Goal: Information Seeking & Learning: Learn about a topic

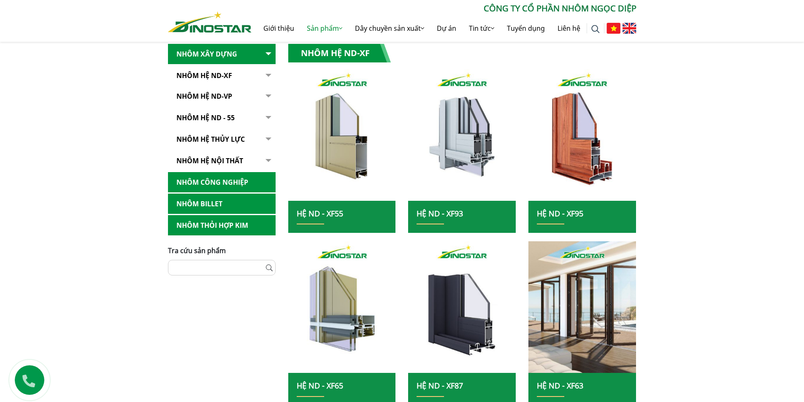
click at [736, 117] on div "Home » Sản phẩm » Nhôm Xây dựng » Nhôm Hệ ND-XF Nhôm Xây dựng Nhôm Hệ ND-XF Hệ …" at bounding box center [402, 306] width 804 height 586
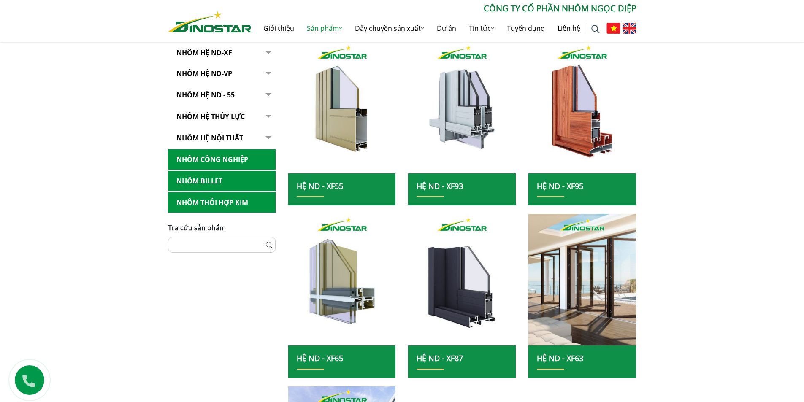
scroll to position [211, 0]
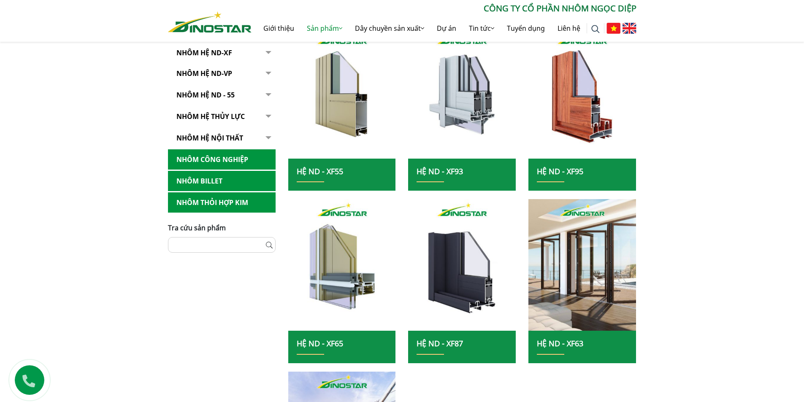
click at [67, 190] on div "Home » Sản phẩm » Nhôm Xây dựng » Nhôm Hệ ND-XF Nhôm Xây dựng Nhôm Hệ ND-XF Hệ …" at bounding box center [402, 263] width 804 height 586
click at [77, 194] on div "Home » Sản phẩm » Nhôm Xây dựng » Nhôm Hệ ND-XF Nhôm Xây dựng Nhôm Hệ ND-XF Hệ …" at bounding box center [402, 263] width 804 height 586
click at [93, 222] on div "Home » Sản phẩm » Nhôm Xây dựng » Nhôm Hệ ND-XF Nhôm Xây dựng Nhôm Hệ ND-XF Hệ …" at bounding box center [402, 263] width 804 height 586
click at [86, 211] on div "Home » Sản phẩm » Nhôm Xây dựng » Nhôm Hệ ND-XF Nhôm Xây dựng Nhôm Hệ ND-XF Hệ …" at bounding box center [402, 263] width 804 height 586
click at [83, 206] on div "Home » Sản phẩm » Nhôm Xây dựng » Nhôm Hệ ND-XF Nhôm Xây dựng Nhôm Hệ ND-XF Hệ …" at bounding box center [402, 263] width 804 height 586
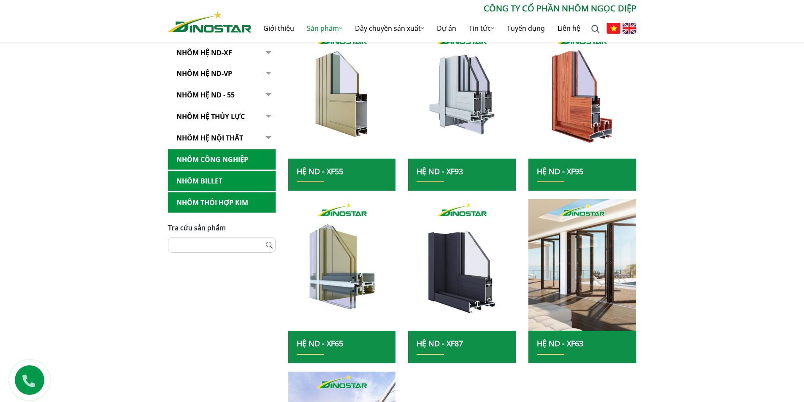
click at [80, 215] on div "Home » Sản phẩm » Nhôm Xây dựng » Nhôm Hệ ND-XF Nhôm Xây dựng Nhôm Hệ ND-XF Hệ …" at bounding box center [402, 263] width 804 height 586
click at [94, 210] on div "Home » Sản phẩm » Nhôm Xây dựng » Nhôm Hệ ND-XF Nhôm Xây dựng Nhôm Hệ ND-XF Hệ …" at bounding box center [402, 263] width 804 height 586
drag, startPoint x: 94, startPoint y: 196, endPoint x: 78, endPoint y: 184, distance: 19.7
drag, startPoint x: 78, startPoint y: 184, endPoint x: 78, endPoint y: 161, distance: 23.2
click at [78, 161] on div "Home » Sản phẩm » Nhôm Xây dựng » Nhôm Hệ ND-XF Nhôm Xây dựng Nhôm Hệ ND-XF Hệ …" at bounding box center [402, 263] width 804 height 586
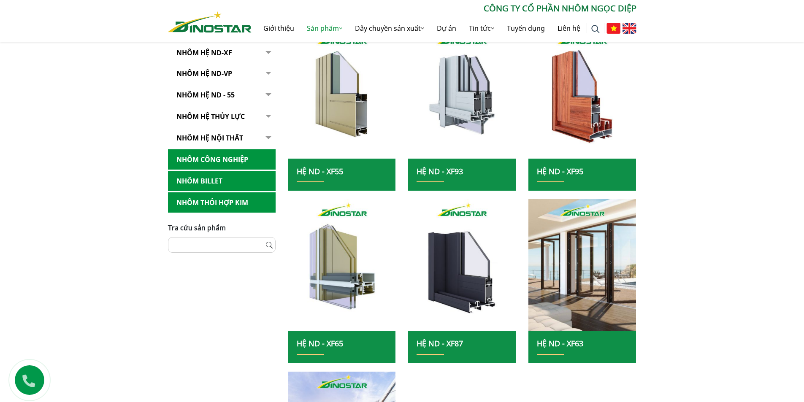
click at [86, 188] on div "Home » Sản phẩm » Nhôm Xây dựng » Nhôm Hệ ND-XF Nhôm Xây dựng Nhôm Hệ ND-XF Hệ …" at bounding box center [402, 263] width 804 height 586
click at [125, 159] on div "Home » Sản phẩm » Nhôm Xây dựng » Nhôm Hệ ND-XF Nhôm Xây dựng Nhôm Hệ ND-XF Hệ …" at bounding box center [402, 263] width 804 height 586
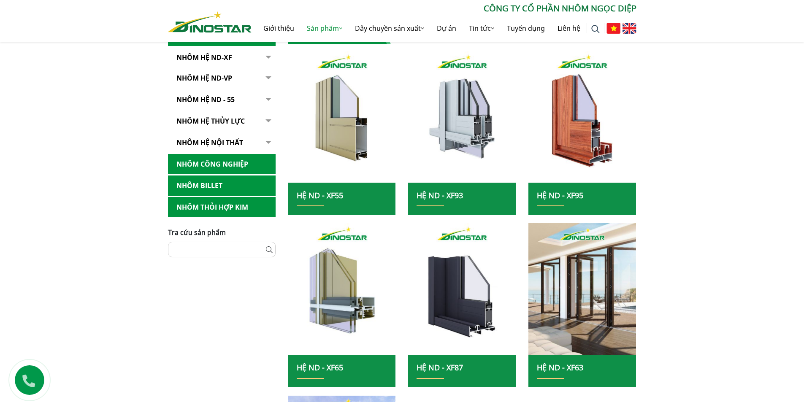
scroll to position [169, 0]
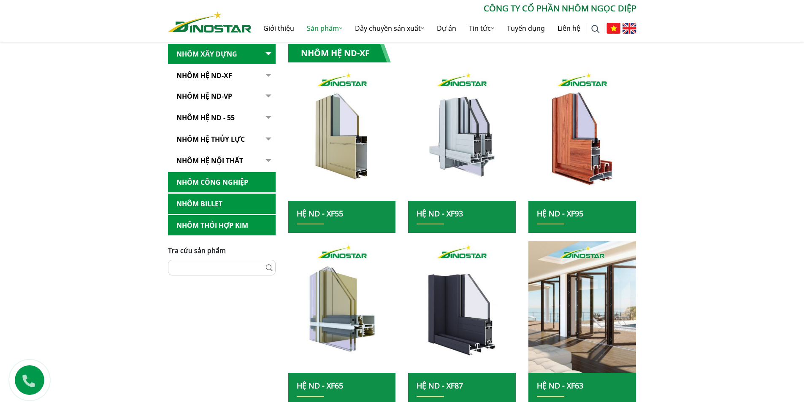
click at [70, 125] on div "Home » Sản phẩm » Nhôm Xây dựng » Nhôm Hệ ND-XF Nhôm Xây dựng Nhôm Hệ ND-XF Hệ …" at bounding box center [402, 306] width 804 height 586
click at [87, 173] on div "Home » Sản phẩm » Nhôm Xây dựng » Nhôm Hệ ND-XF Nhôm Xây dựng Nhôm Hệ ND-XF Hệ …" at bounding box center [402, 306] width 804 height 586
click at [132, 195] on div "Home » Sản phẩm » Nhôm Xây dựng » Nhôm Hệ ND-XF Nhôm Xây dựng Nhôm Hệ ND-XF Hệ …" at bounding box center [402, 306] width 804 height 586
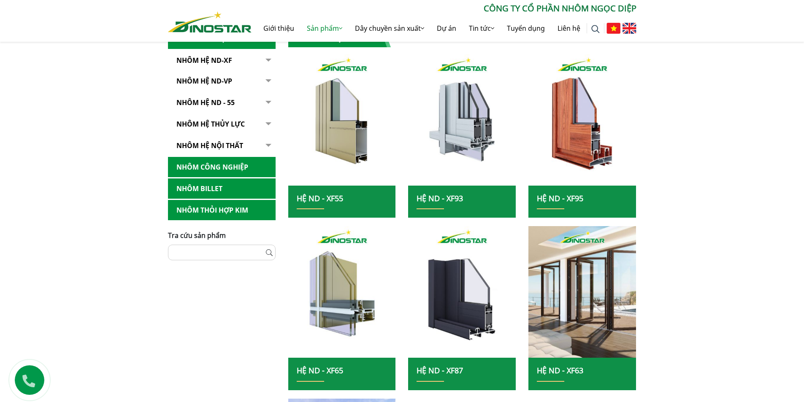
scroll to position [211, 0]
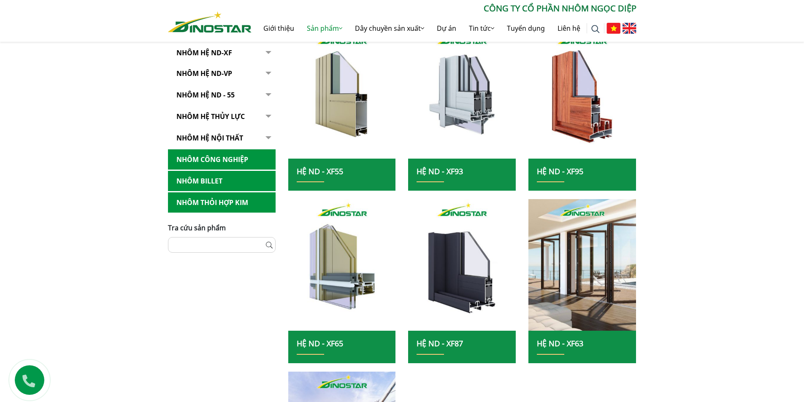
click at [693, 203] on div "Home » Sản phẩm » Nhôm Xây dựng » Nhôm Hệ ND-XF Nhôm Xây dựng Nhôm Hệ ND-XF Hệ …" at bounding box center [402, 263] width 804 height 586
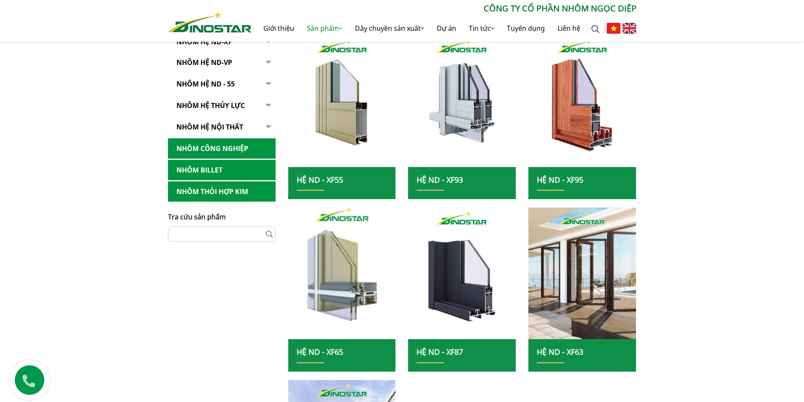
scroll to position [169, 0]
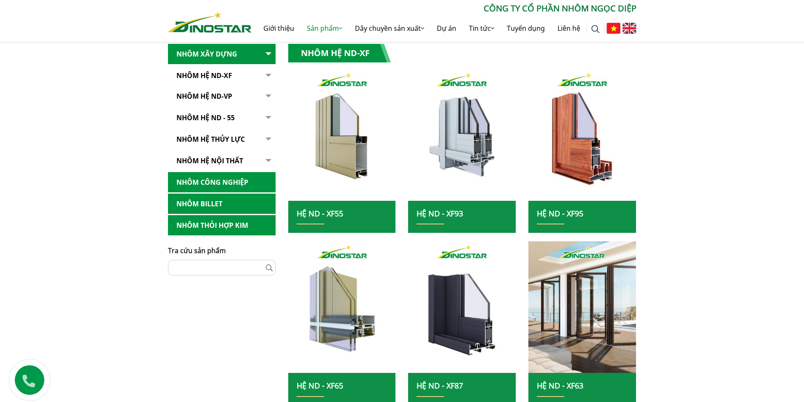
click at [661, 192] on div "Home » Sản phẩm » Nhôm Xây dựng » Nhôm Hệ ND-XF Nhôm Xây dựng Nhôm Hệ ND-XF Hệ …" at bounding box center [402, 306] width 804 height 586
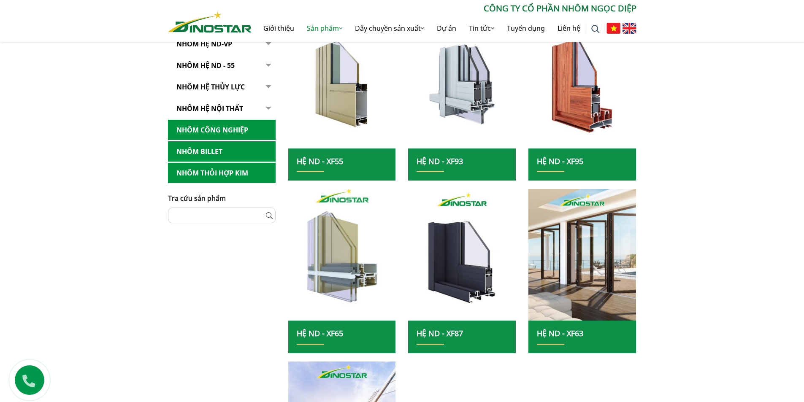
scroll to position [98, 0]
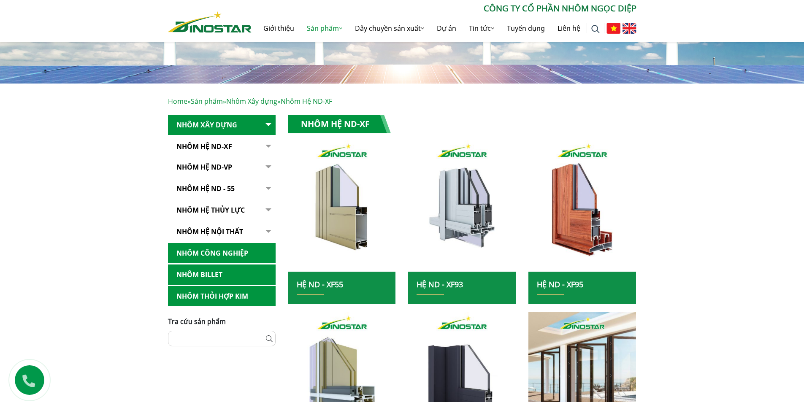
click at [231, 146] on link "Nhôm Hệ ND-XF" at bounding box center [222, 146] width 108 height 21
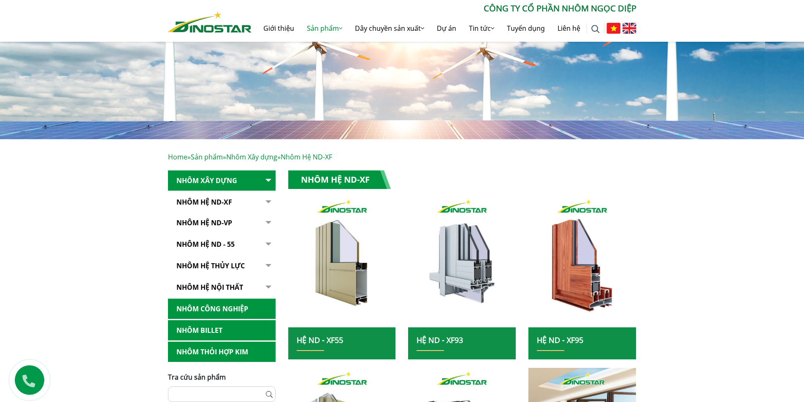
click at [267, 200] on button "button" at bounding box center [267, 202] width 17 height 21
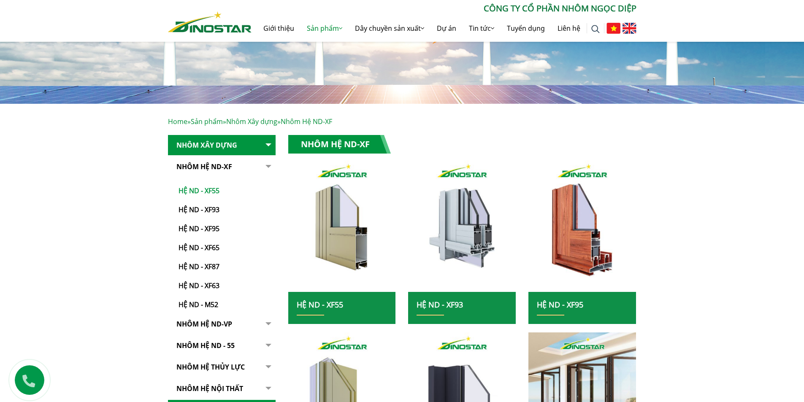
scroll to position [127, 0]
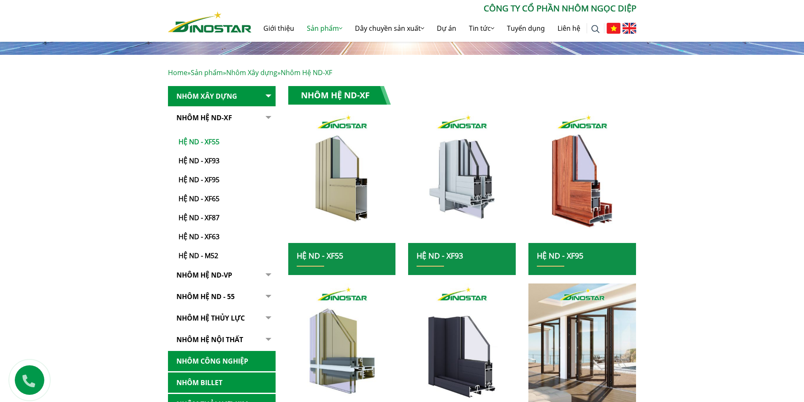
click at [212, 140] on link "Hệ ND - XF55" at bounding box center [223, 137] width 103 height 19
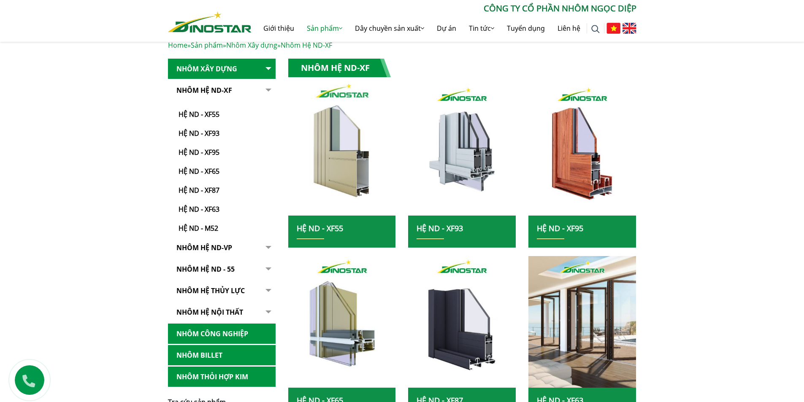
scroll to position [169, 0]
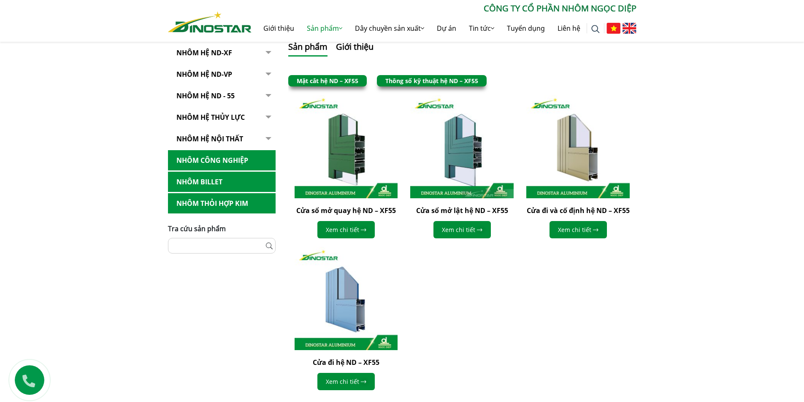
scroll to position [211, 0]
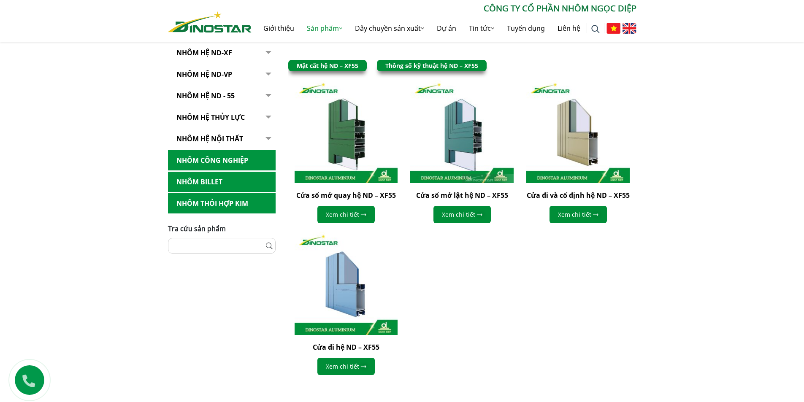
click at [101, 192] on div "Home » Sản phẩm » Nhôm Xây dựng » Nhôm Hệ ND-XF » Hệ ND - XF55 Nhôm Xây dựng Nh…" at bounding box center [402, 176] width 804 height 413
click at [442, 250] on div "Cửa sổ mở quay hệ ND – XF55 Xem chi tiết Xem chi tiết" at bounding box center [462, 232] width 348 height 304
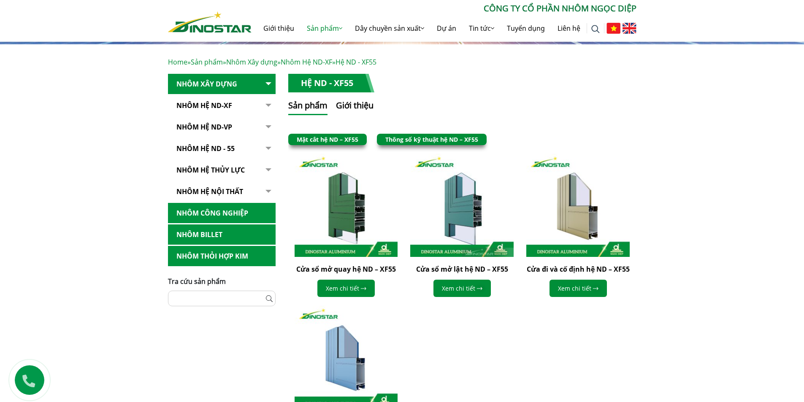
scroll to position [127, 0]
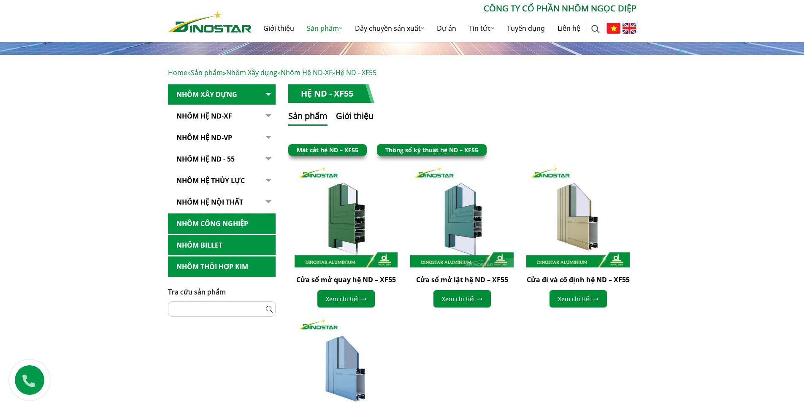
click at [227, 114] on link "Nhôm Hệ ND-XF" at bounding box center [222, 116] width 108 height 21
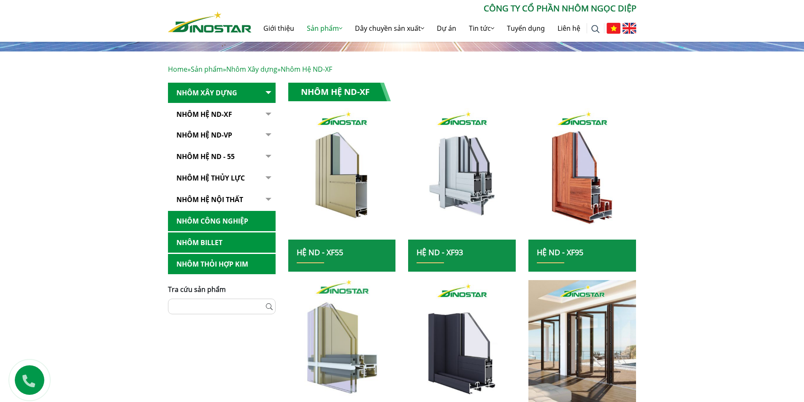
scroll to position [127, 0]
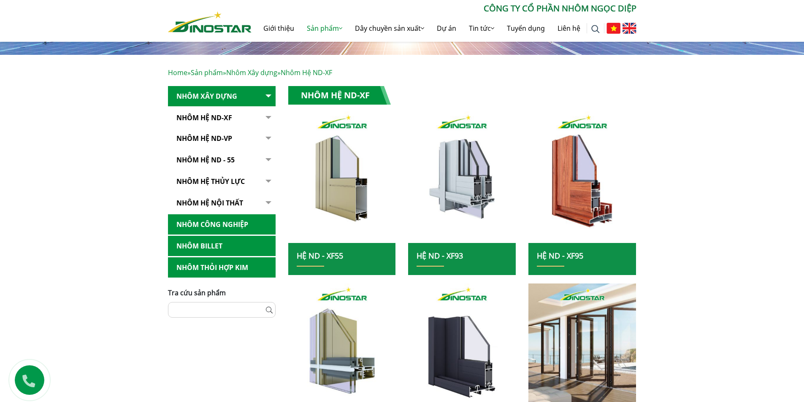
click at [82, 212] on div "Home » Sản phẩm » Nhôm Xây dựng » Nhôm Hệ ND-XF Nhôm Xây dựng Nhôm Hệ ND-XF Hệ …" at bounding box center [402, 348] width 804 height 586
click at [221, 161] on link "NHÔM HỆ ND - 55" at bounding box center [222, 160] width 108 height 21
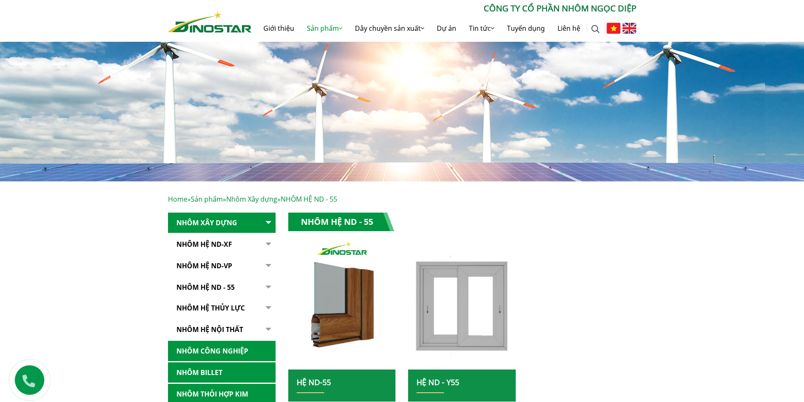
click at [220, 240] on link "Nhôm Hệ ND-XF" at bounding box center [222, 244] width 108 height 21
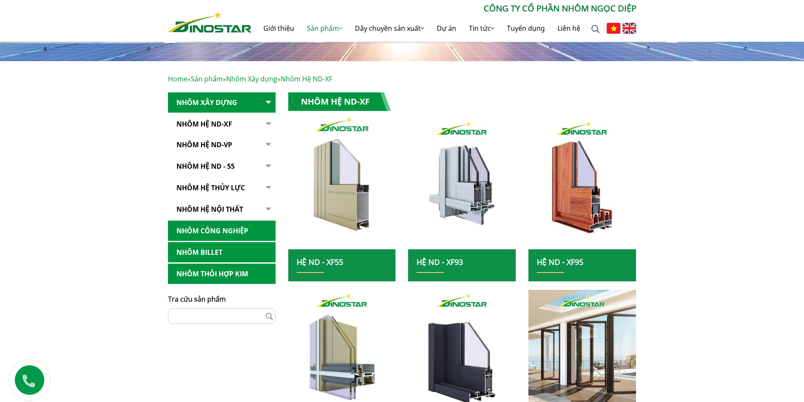
scroll to position [169, 0]
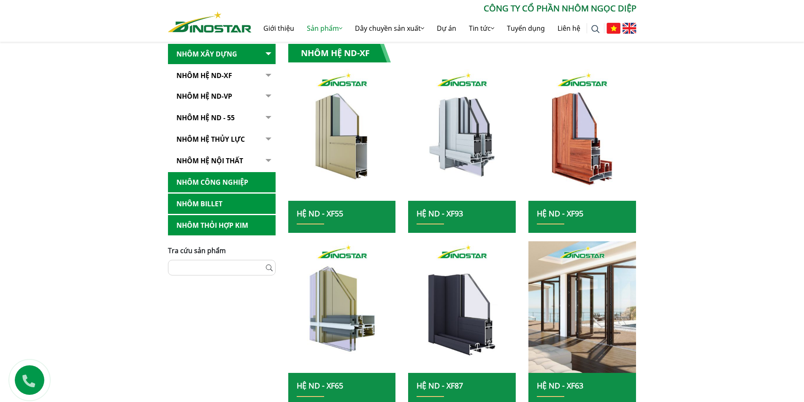
click at [92, 212] on div "Home » Sản phẩm » Nhôm Xây dựng » Nhôm Hệ ND-XF Nhôm Xây dựng Nhôm Hệ ND-XF Hệ …" at bounding box center [402, 306] width 804 height 586
click at [698, 203] on div "Home » Sản phẩm » Nhôm Xây dựng » Nhôm Hệ ND-XF Nhôm Xây dựng Nhôm Hệ ND-XF Hệ …" at bounding box center [402, 306] width 804 height 586
click at [722, 121] on div "Home » Sản phẩm » Nhôm Xây dựng » Nhôm Hệ ND-XF Nhôm Xây dựng Nhôm Hệ ND-XF Hệ …" at bounding box center [402, 306] width 804 height 586
